Goal: Task Accomplishment & Management: Manage account settings

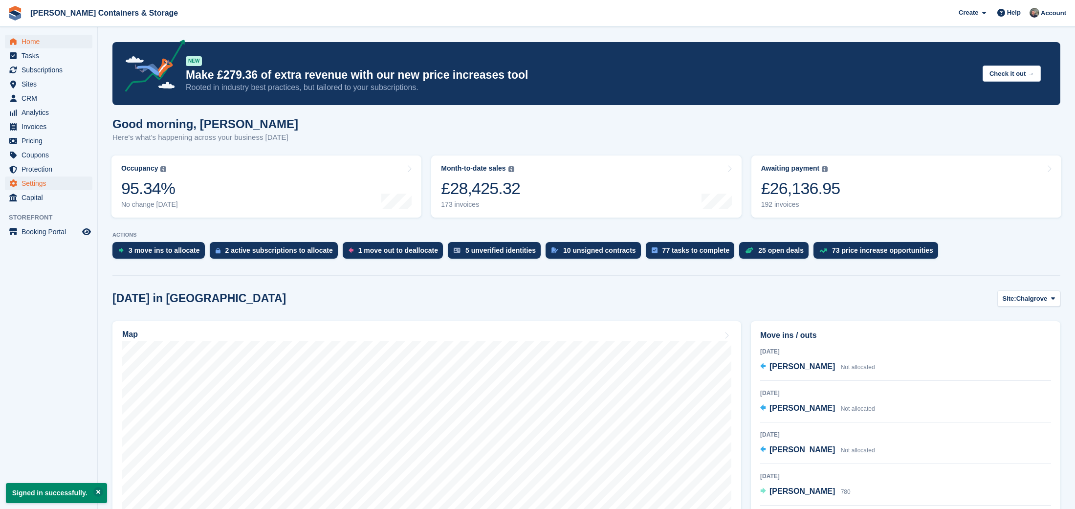
click at [60, 180] on span "Settings" at bounding box center [51, 184] width 59 height 14
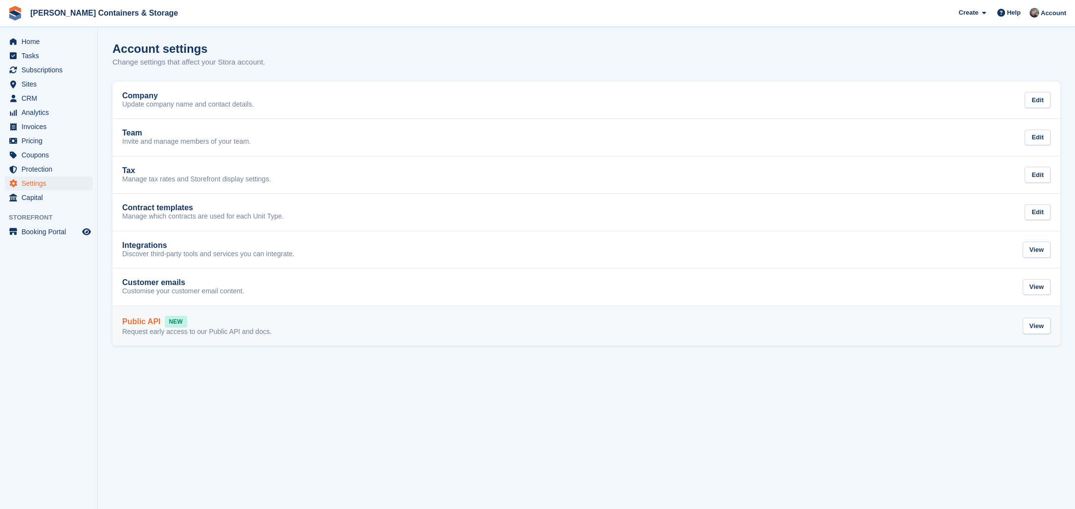
click at [292, 327] on div "Public API NEW Request early access to our Public API and docs. View" at bounding box center [586, 326] width 929 height 21
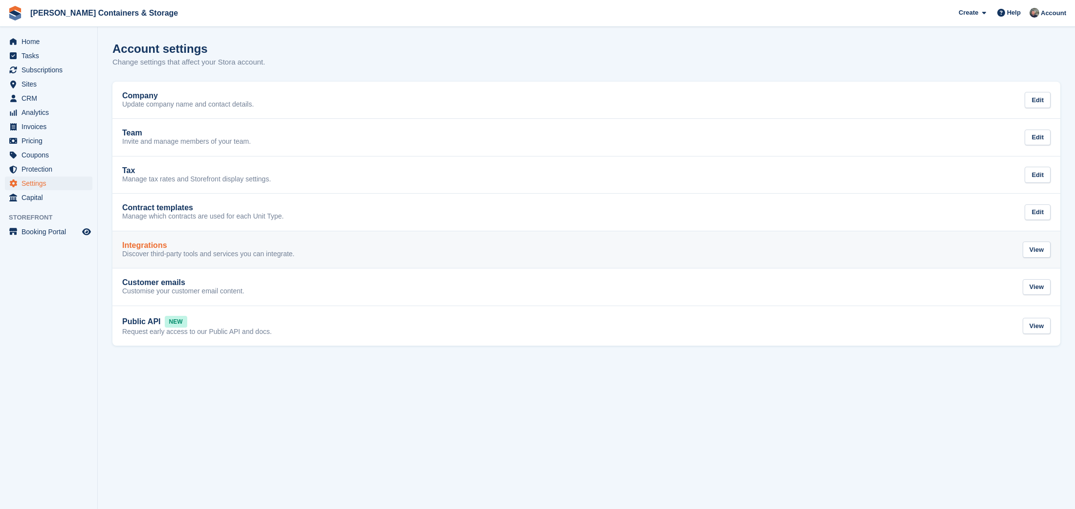
click at [191, 258] on link "Integrations Discover third-party tools and services you can integrate. View" at bounding box center [586, 249] width 948 height 37
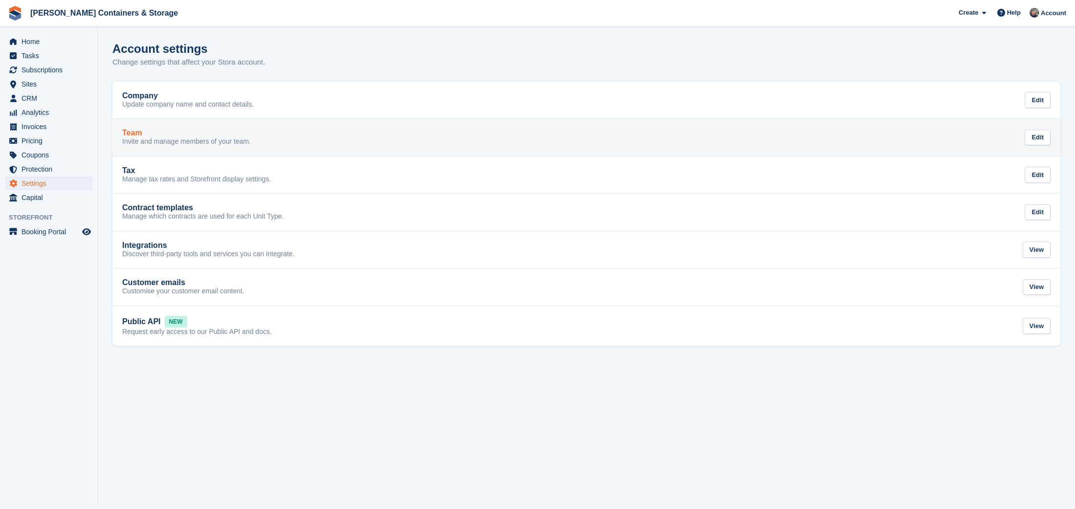
click at [193, 145] on link "Team Invite and manage members of your team. Edit" at bounding box center [586, 137] width 948 height 37
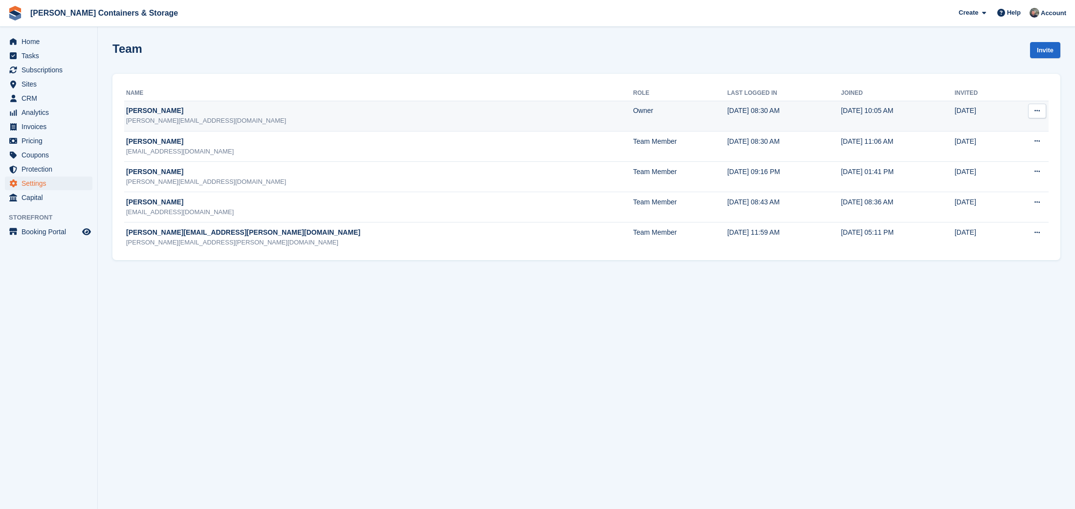
scroll to position [0, 1]
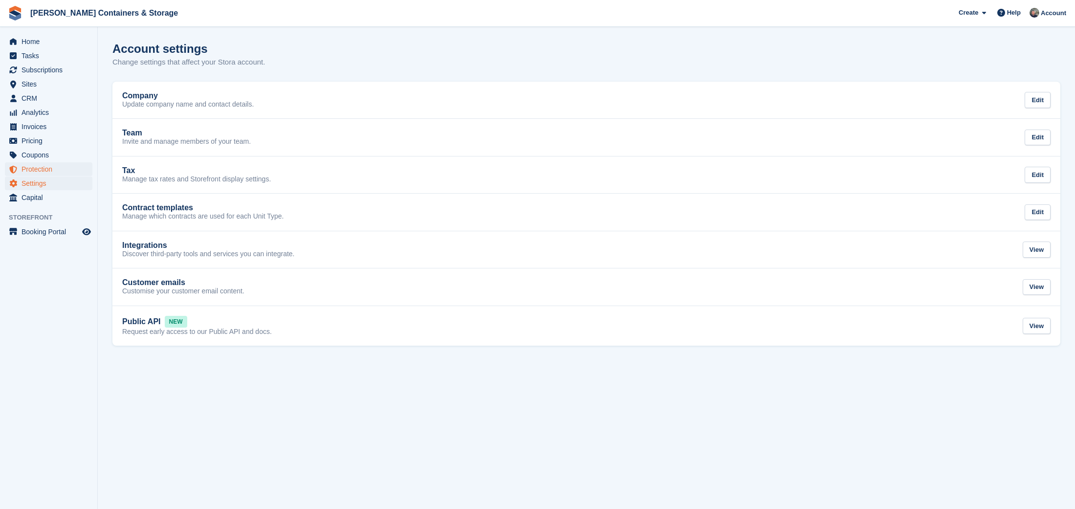
click at [58, 171] on span "Protection" at bounding box center [51, 169] width 59 height 14
drag, startPoint x: 49, startPoint y: 157, endPoint x: 46, endPoint y: 144, distance: 13.2
click at [49, 157] on span "Coupons" at bounding box center [51, 155] width 59 height 14
click at [46, 144] on span "Pricing" at bounding box center [51, 141] width 59 height 14
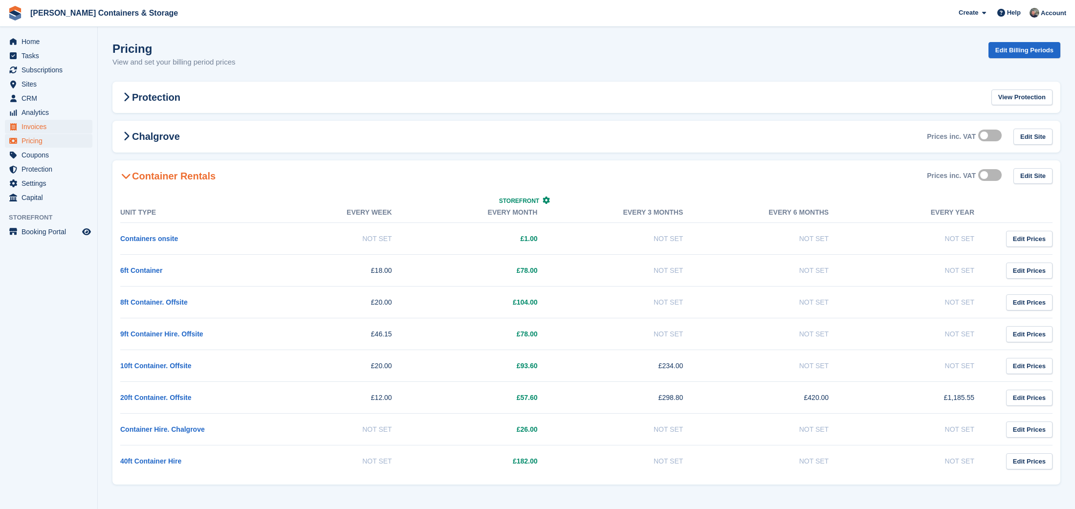
drag, startPoint x: 45, startPoint y: 134, endPoint x: 44, endPoint y: 125, distance: 9.0
click at [45, 130] on span "Invoices" at bounding box center [51, 127] width 59 height 14
click at [43, 111] on span "Analytics" at bounding box center [51, 113] width 59 height 14
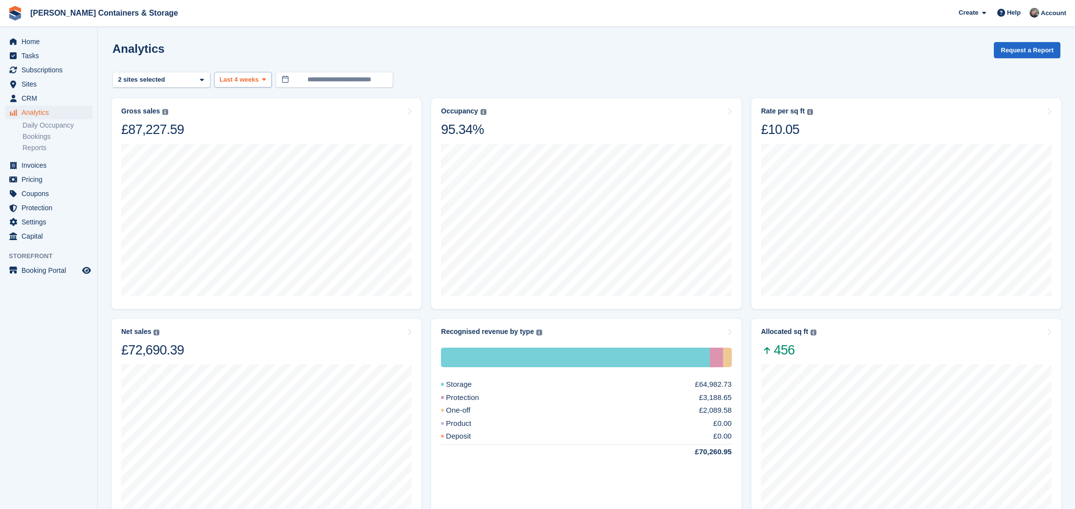
click at [233, 83] on span "Last 4 weeks" at bounding box center [239, 80] width 39 height 10
drag, startPoint x: 260, startPoint y: 266, endPoint x: 183, endPoint y: 142, distance: 146.3
click at [260, 266] on link "Year to date" at bounding box center [261, 262] width 85 height 18
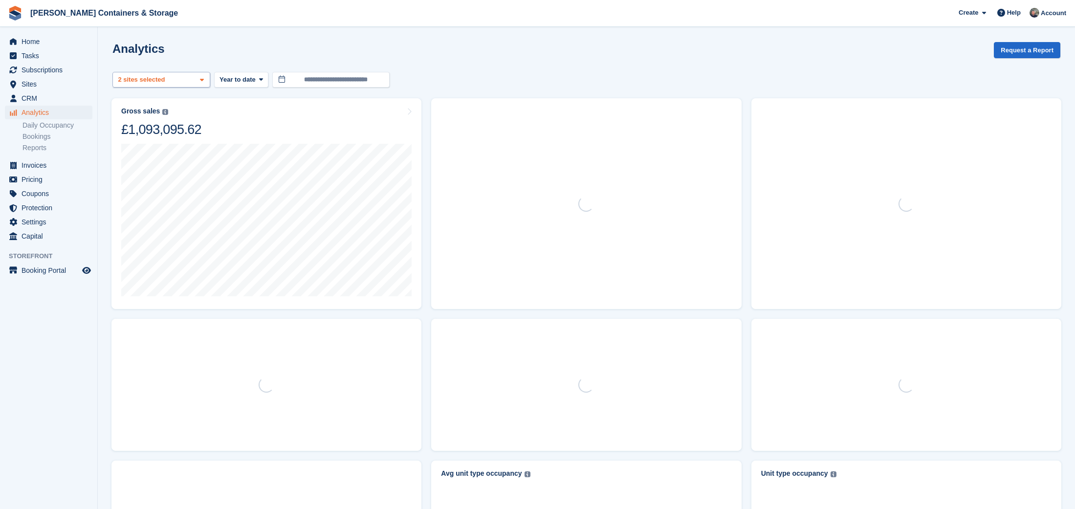
click at [136, 79] on div "2 sites selected" at bounding box center [142, 80] width 52 height 10
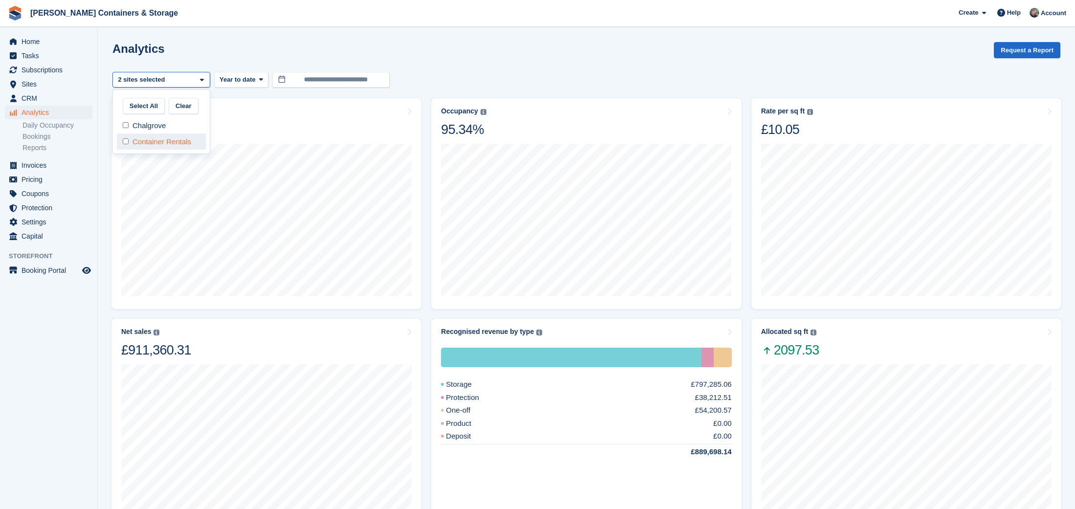
click at [157, 146] on div "Container Rentals" at bounding box center [161, 142] width 89 height 16
select select "***"
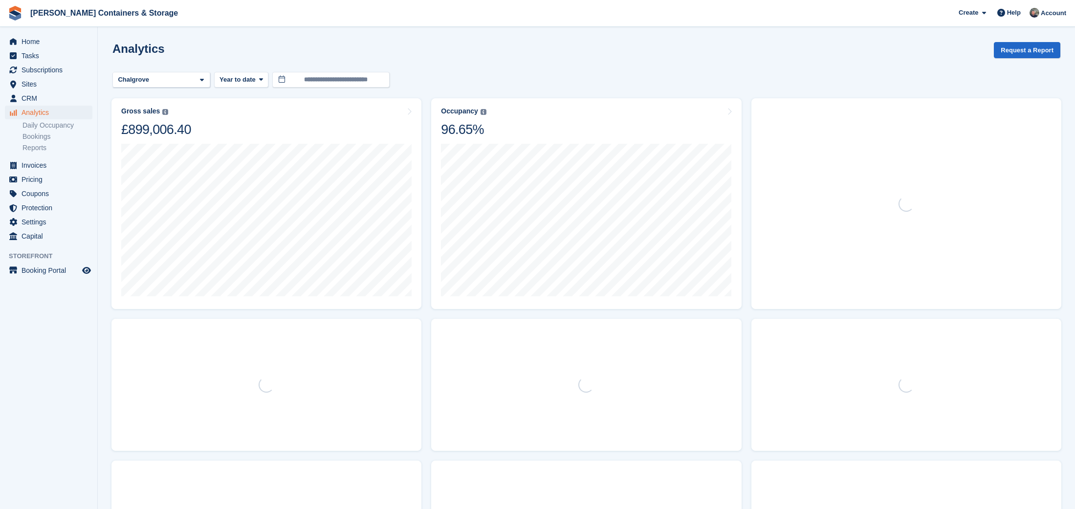
click at [700, 84] on div "**********" at bounding box center [586, 80] width 948 height 16
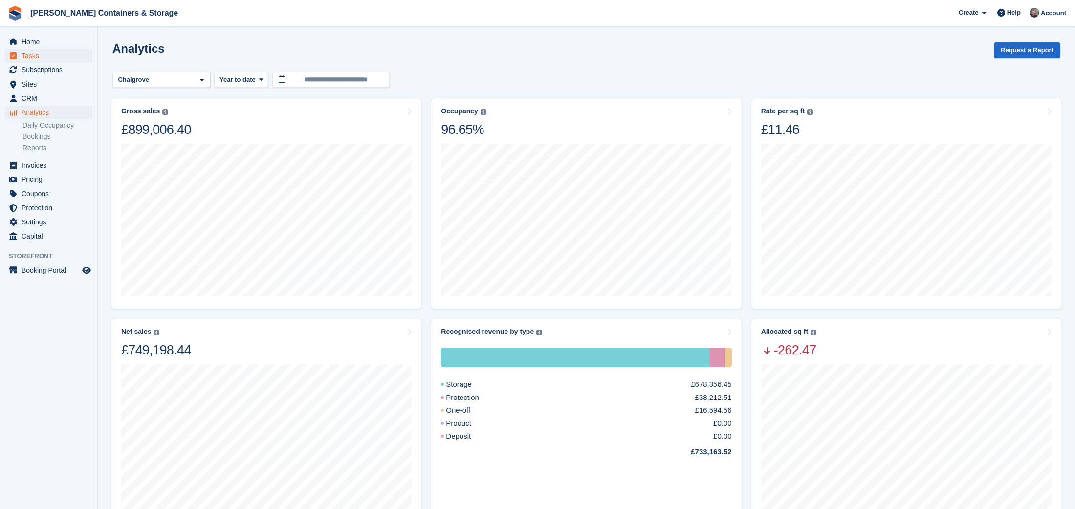
click at [53, 52] on span "Tasks" at bounding box center [51, 56] width 59 height 14
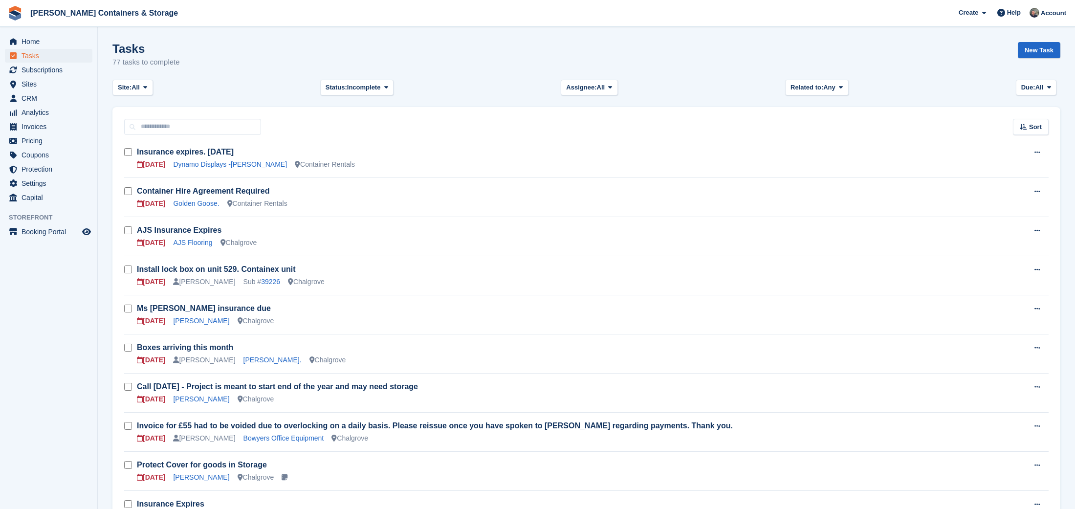
click at [47, 44] on span "Home" at bounding box center [51, 42] width 59 height 14
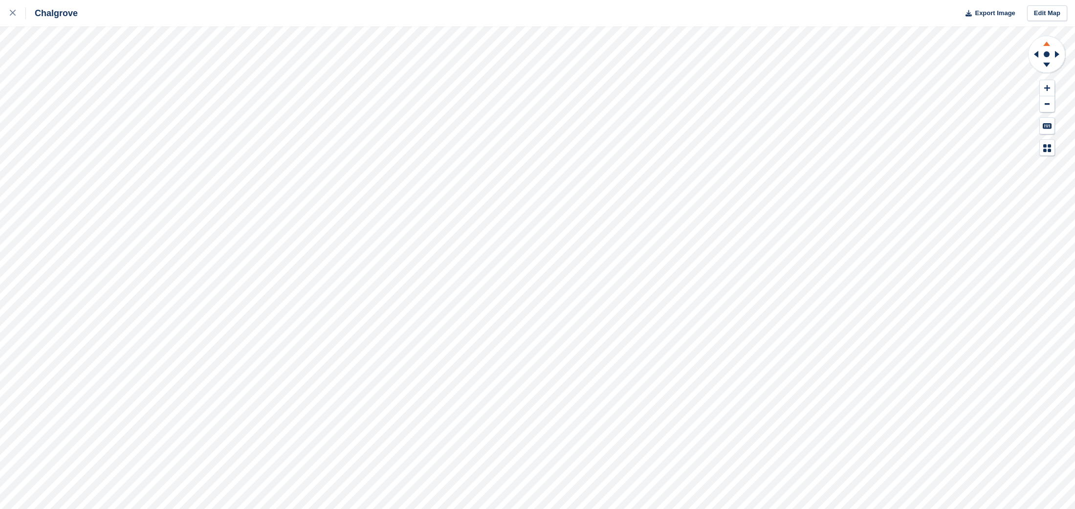
click at [1048, 48] on icon at bounding box center [1046, 42] width 25 height 12
click at [1048, 44] on icon at bounding box center [1047, 44] width 7 height 4
click at [1048, 68] on icon at bounding box center [1046, 66] width 25 height 12
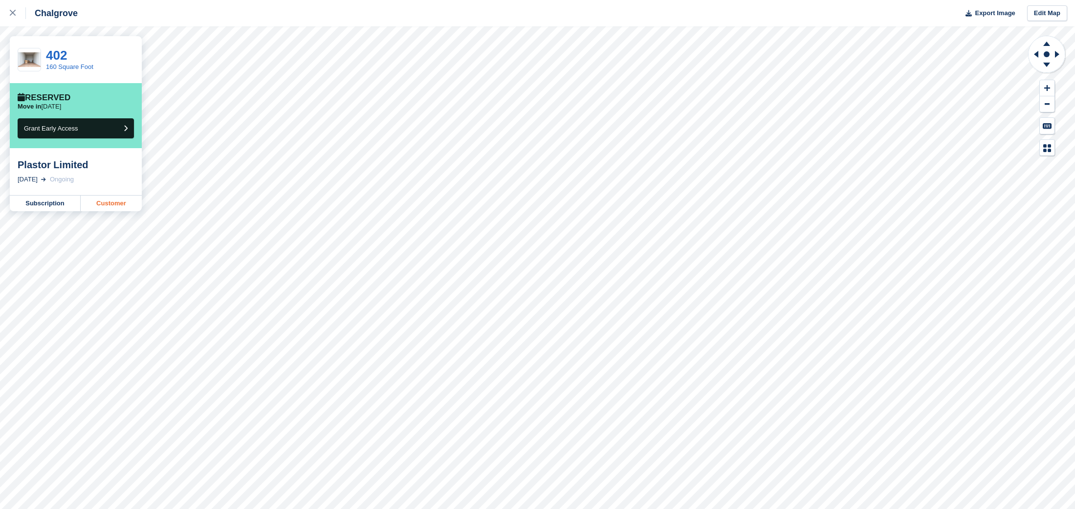
click at [119, 207] on link "Customer" at bounding box center [111, 204] width 61 height 16
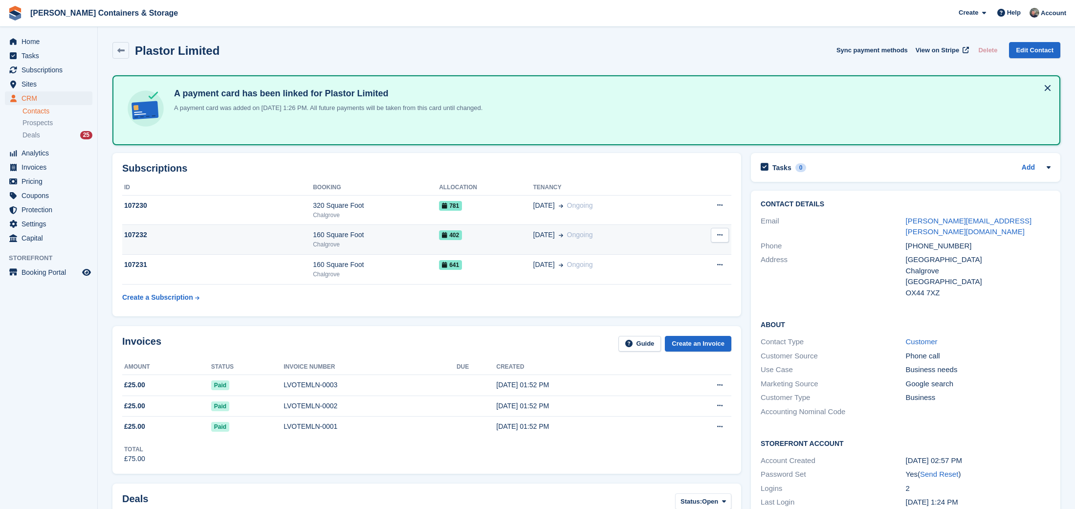
click at [717, 237] on icon at bounding box center [719, 235] width 5 height 6
click at [539, 234] on span "13 Oct" at bounding box center [545, 235] width 22 height 10
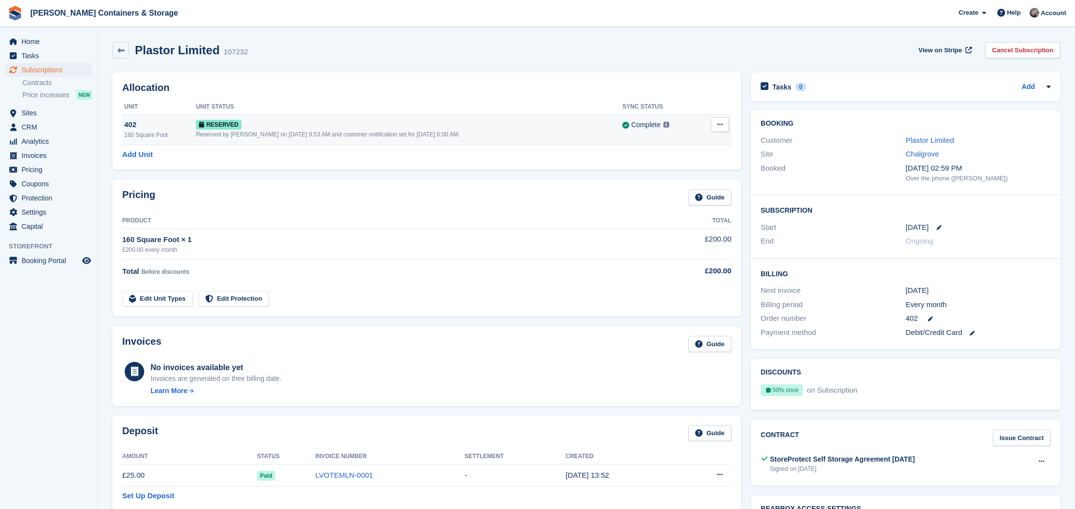
click at [717, 124] on button at bounding box center [720, 124] width 18 height 15
click at [694, 167] on p "Deallocate" at bounding box center [682, 164] width 85 height 13
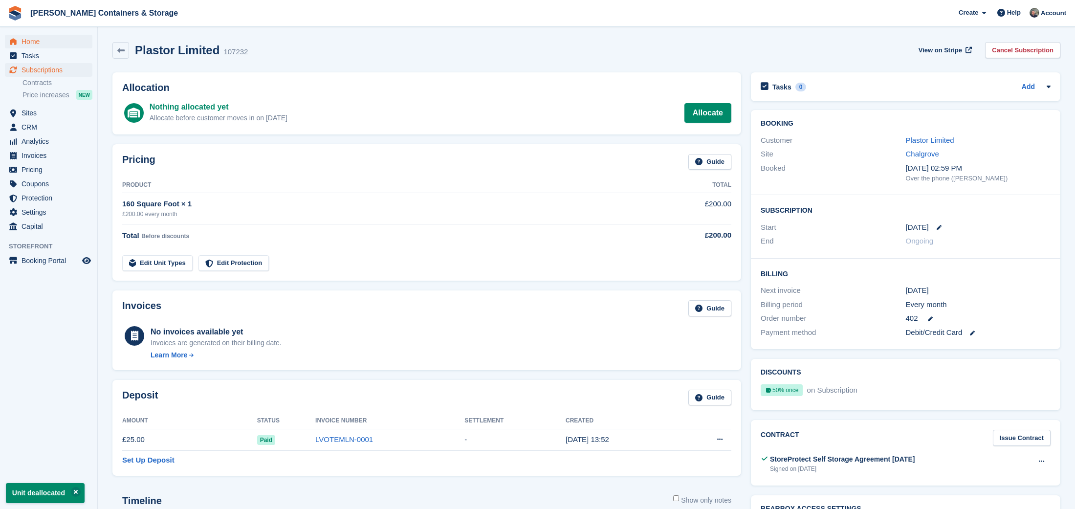
click at [53, 42] on span "Home" at bounding box center [51, 42] width 59 height 14
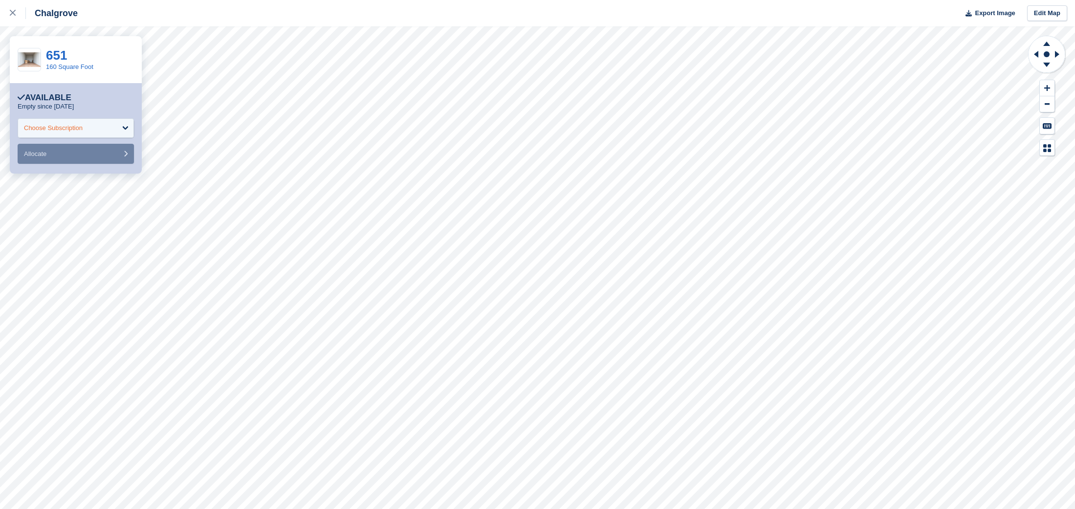
click at [83, 131] on div "Choose Subscription" at bounding box center [53, 128] width 59 height 10
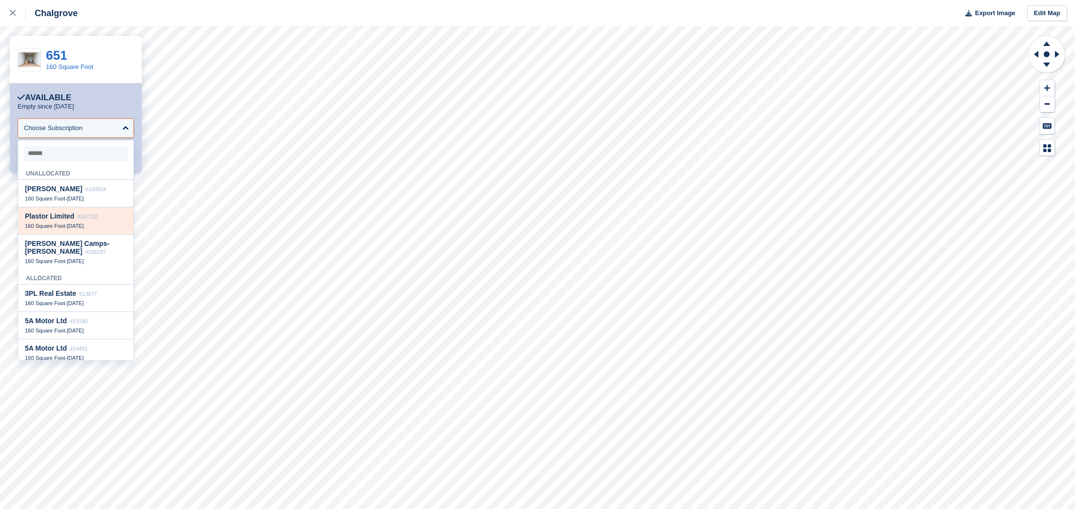
click at [82, 216] on span "#107232" at bounding box center [87, 217] width 21 height 6
select select "******"
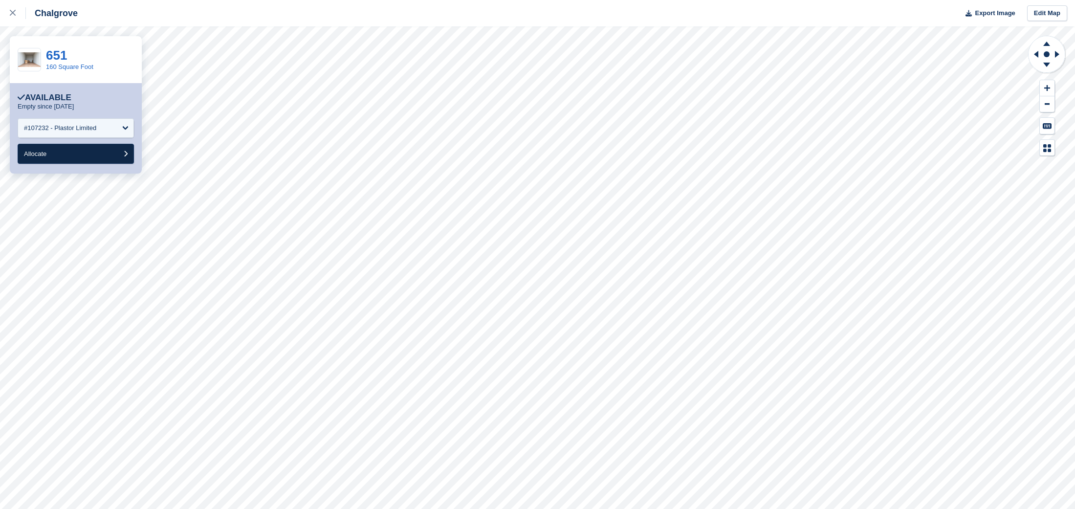
click at [101, 157] on button "Allocate" at bounding box center [76, 154] width 116 height 20
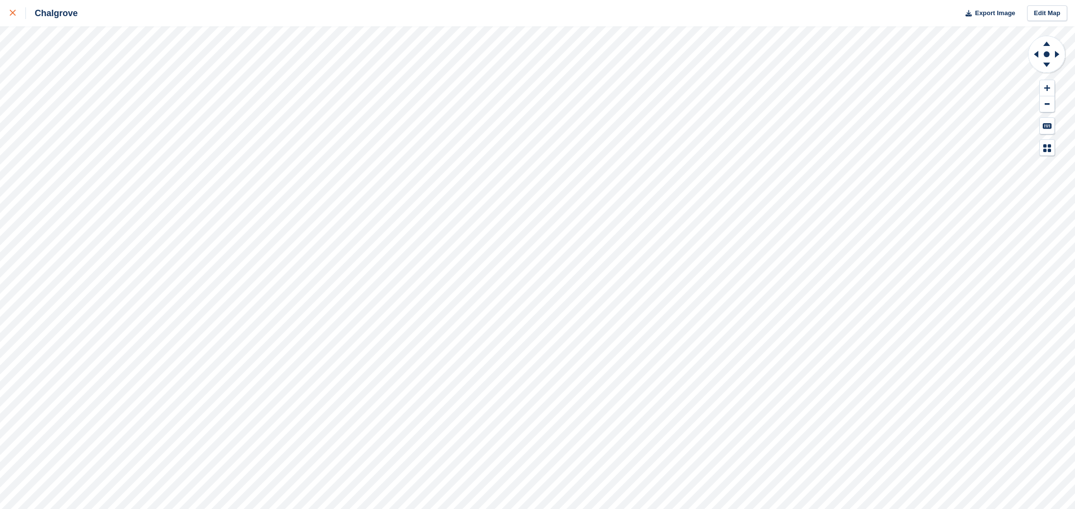
click at [20, 8] on div at bounding box center [18, 13] width 16 height 12
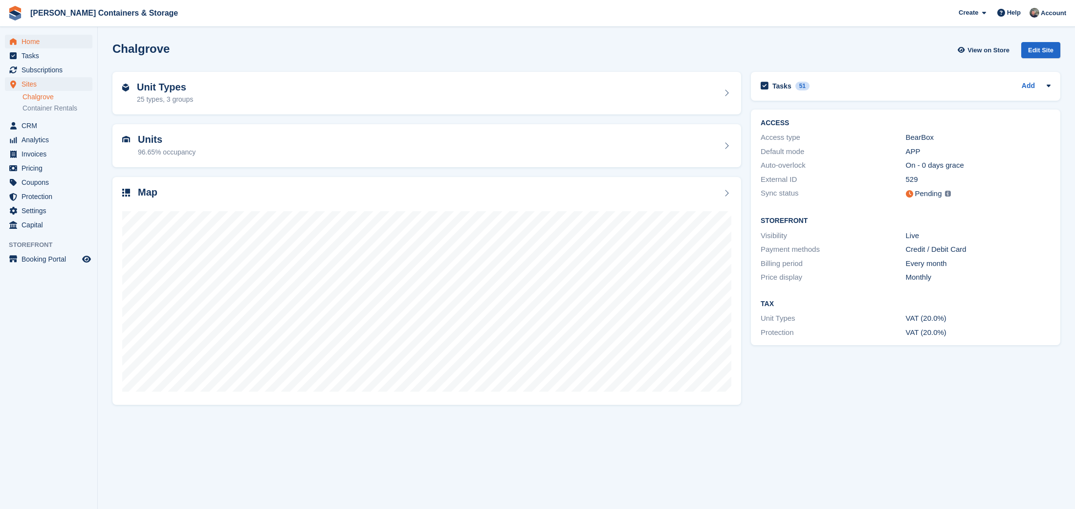
click at [45, 40] on span "Home" at bounding box center [51, 42] width 59 height 14
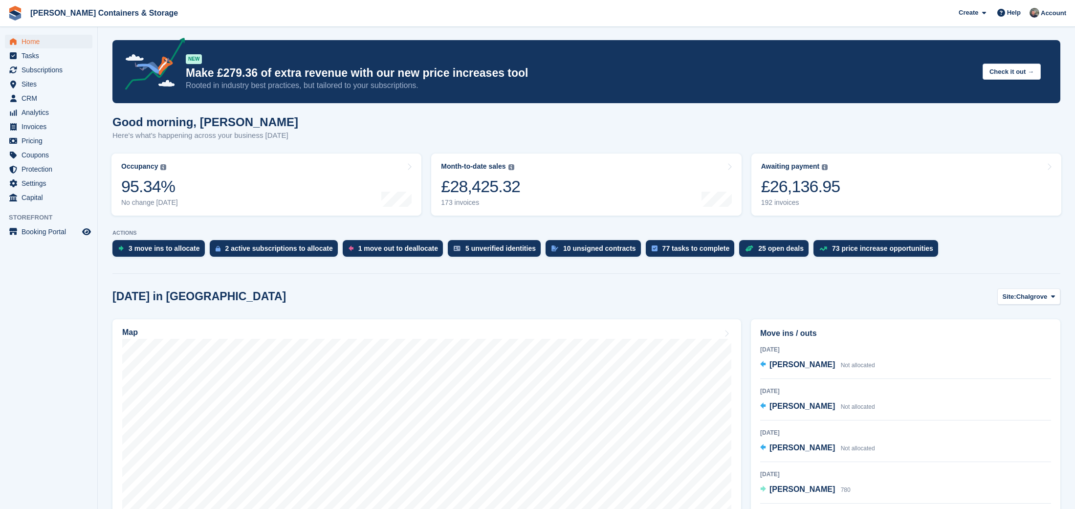
scroll to position [0, 0]
